Goal: Transaction & Acquisition: Purchase product/service

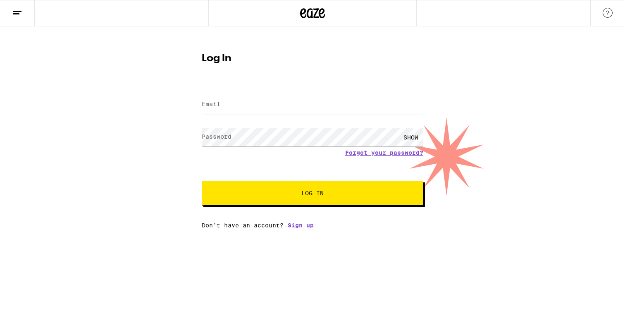
click at [293, 98] on input "Email" at bounding box center [312, 104] width 221 height 19
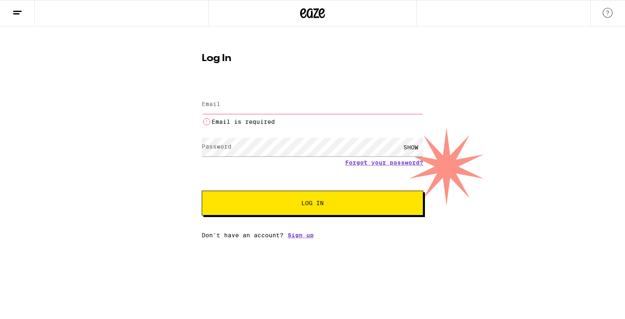
type input "[EMAIL_ADDRESS][DOMAIN_NAME]"
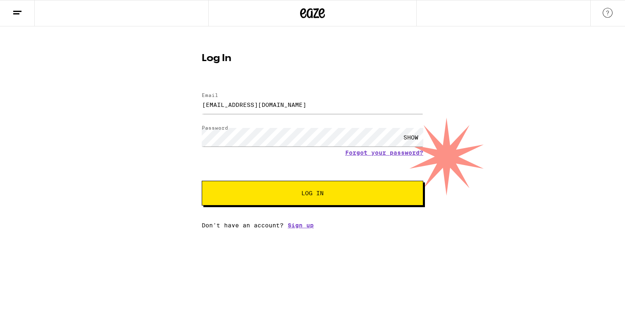
click at [262, 206] on button "Log In" at bounding box center [312, 193] width 221 height 25
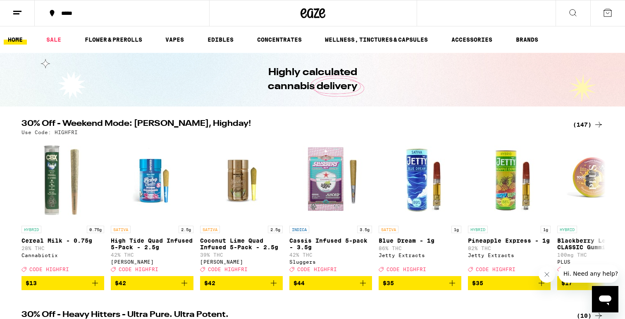
click at [92, 13] on div "*****" at bounding box center [127, 13] width 140 height 6
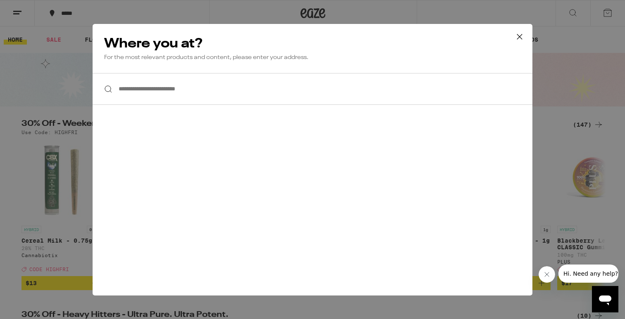
click at [168, 97] on input "**********" at bounding box center [313, 89] width 440 height 32
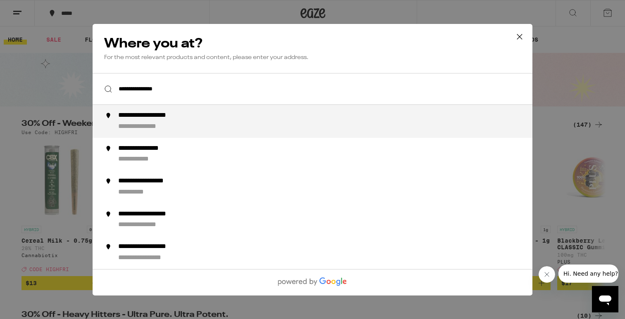
click at [140, 123] on div "**********" at bounding box center [328, 122] width 421 height 20
type input "**********"
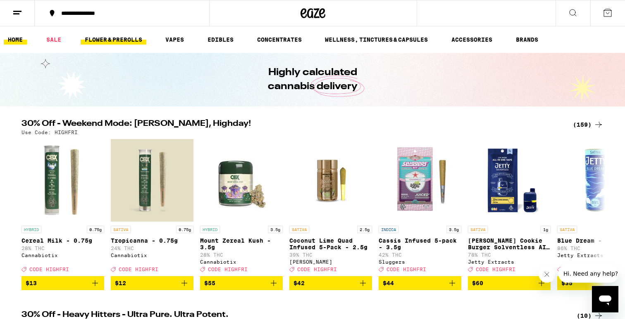
click at [118, 40] on link "FLOWER & PREROLLS" at bounding box center [114, 40] width 66 height 10
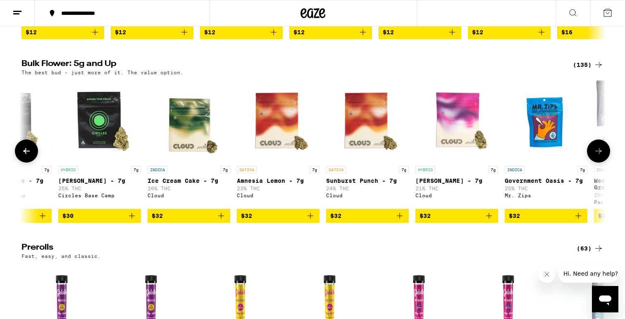
scroll to position [0, 857]
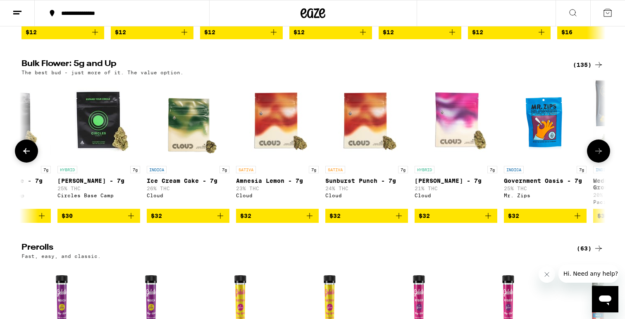
click at [450, 115] on img "Open page for Runtz - 7g from Cloud" at bounding box center [455, 120] width 83 height 83
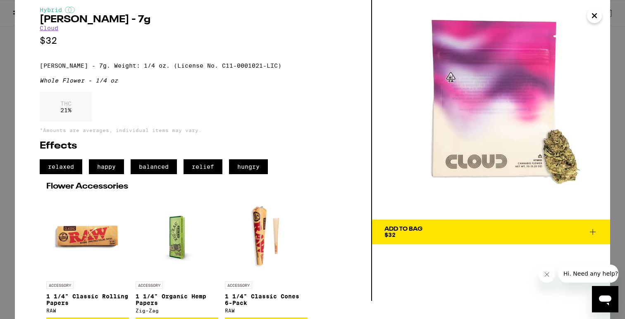
scroll to position [20, 0]
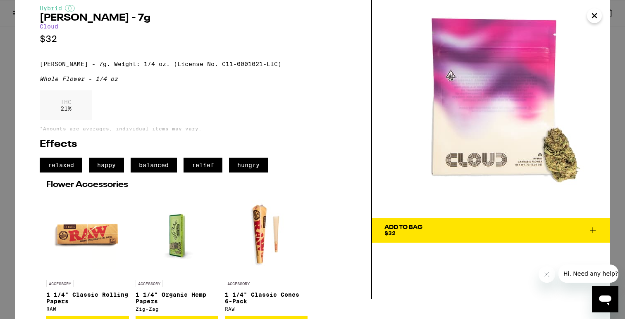
click at [431, 237] on button "Add To Bag $32" at bounding box center [491, 230] width 238 height 25
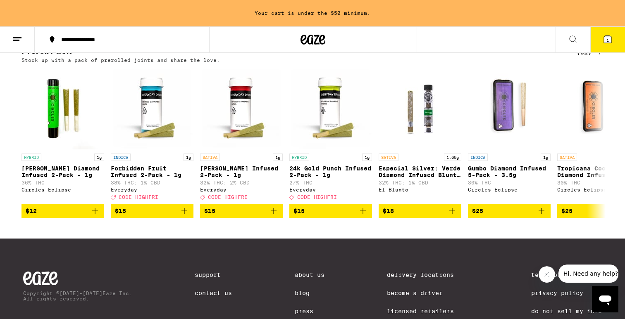
scroll to position [682, 0]
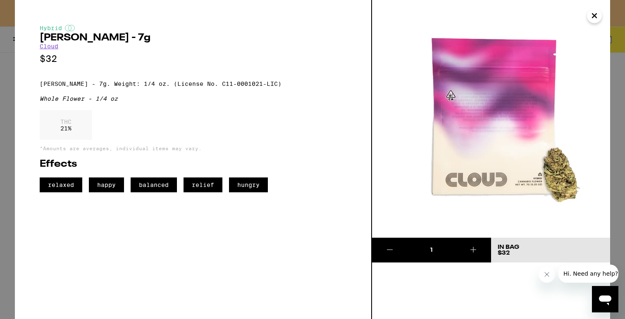
scroll to position [239, 0]
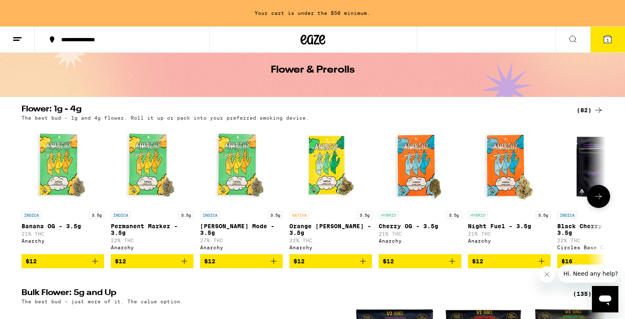
scroll to position [36, 0]
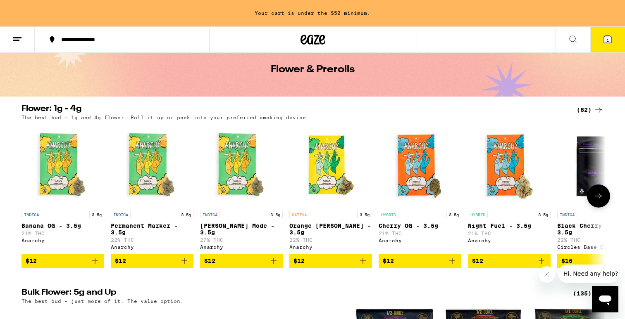
click at [95, 266] on icon "Add to bag" at bounding box center [95, 261] width 10 height 10
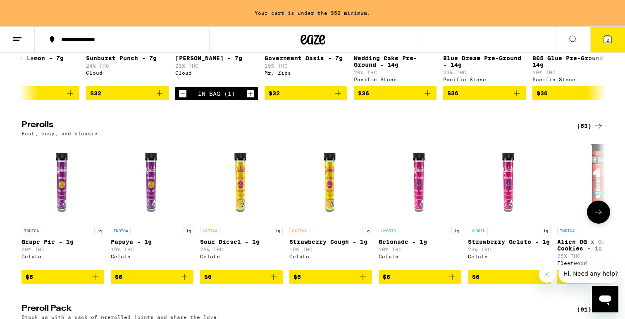
scroll to position [390, 0]
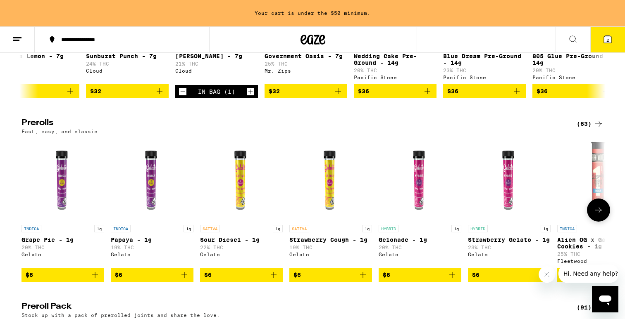
click at [452, 280] on icon "Add to bag" at bounding box center [452, 275] width 10 height 10
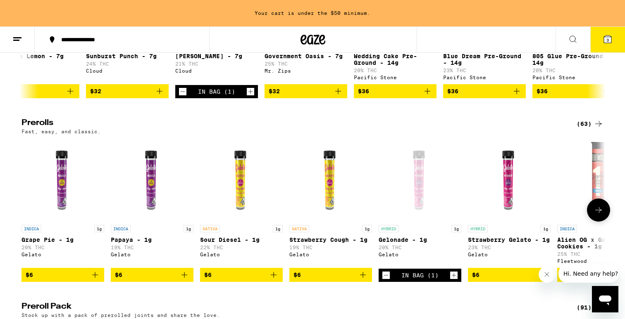
scroll to position [364, 0]
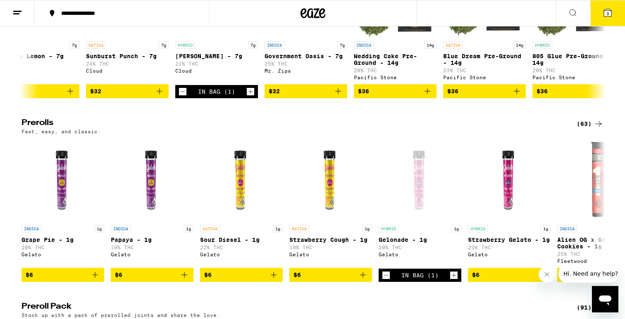
click at [602, 15] on icon at bounding box center [607, 13] width 10 height 10
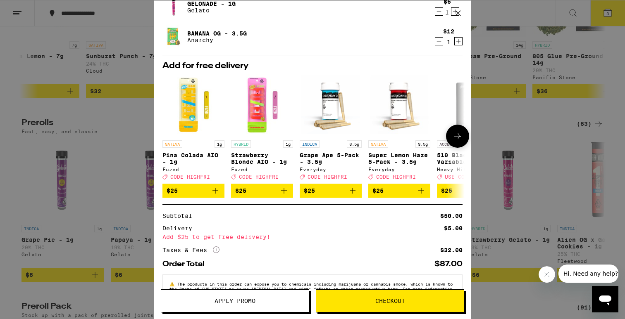
scroll to position [91, 0]
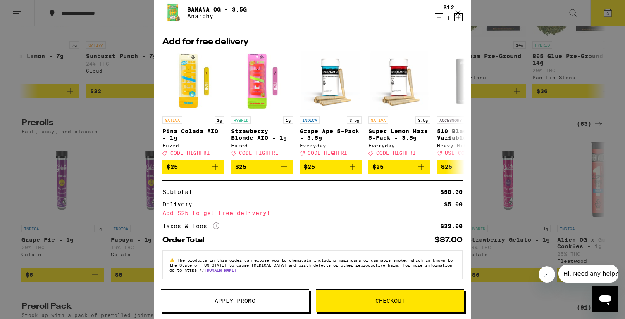
click at [280, 298] on span "Apply Promo" at bounding box center [235, 301] width 148 height 6
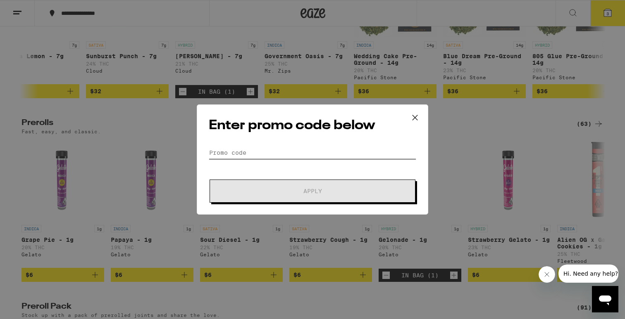
click at [307, 147] on input "Promo Code" at bounding box center [312, 153] width 207 height 12
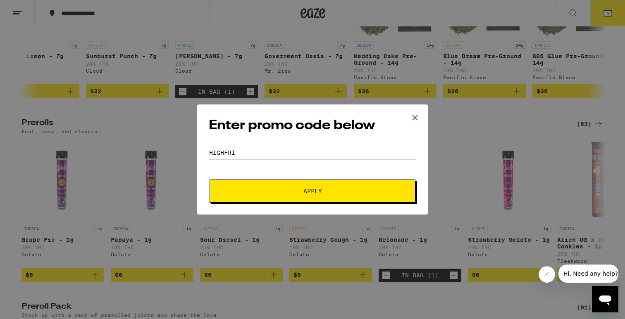
type input "highfri"
click at [307, 190] on span "Apply" at bounding box center [312, 191] width 19 height 6
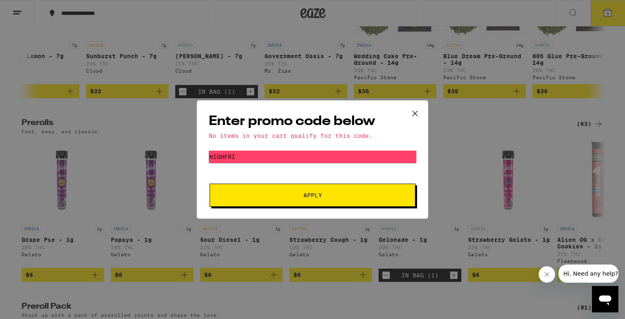
click at [415, 111] on icon at bounding box center [415, 113] width 12 height 12
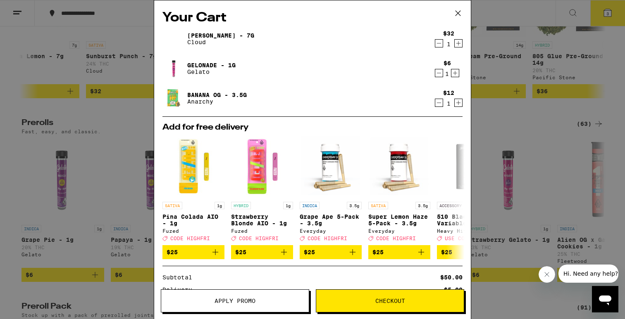
click at [361, 293] on button "Checkout" at bounding box center [390, 301] width 148 height 23
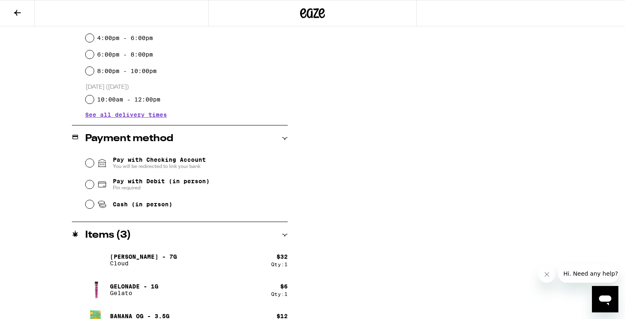
scroll to position [231, 0]
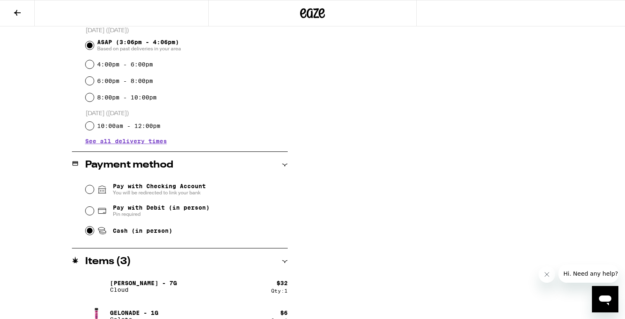
click at [91, 231] on input "Cash (in person)" at bounding box center [90, 231] width 8 height 8
radio input "true"
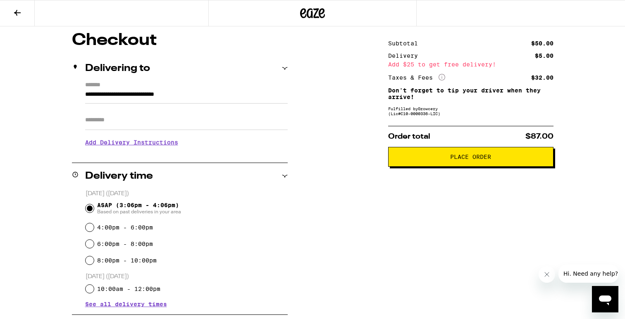
scroll to position [10, 0]
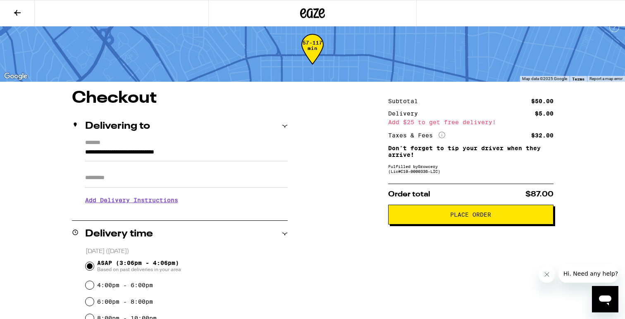
click at [462, 218] on span "Place Order" at bounding box center [470, 215] width 41 height 6
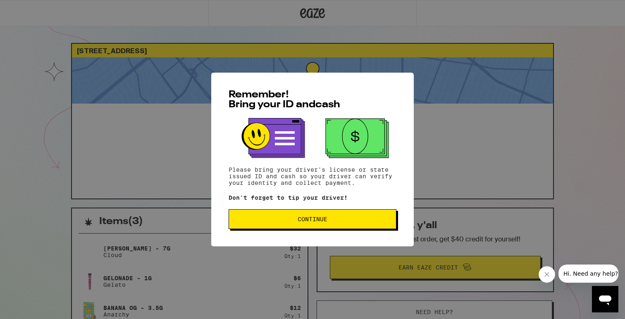
click at [319, 222] on span "Continue" at bounding box center [312, 220] width 30 height 6
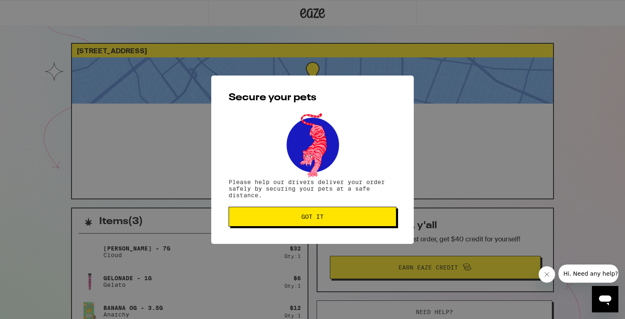
click at [319, 224] on button "Got it" at bounding box center [312, 217] width 168 height 20
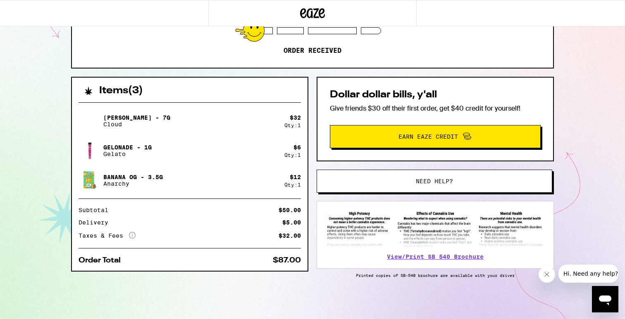
scroll to position [133, 0]
